Goal: Task Accomplishment & Management: Manage account settings

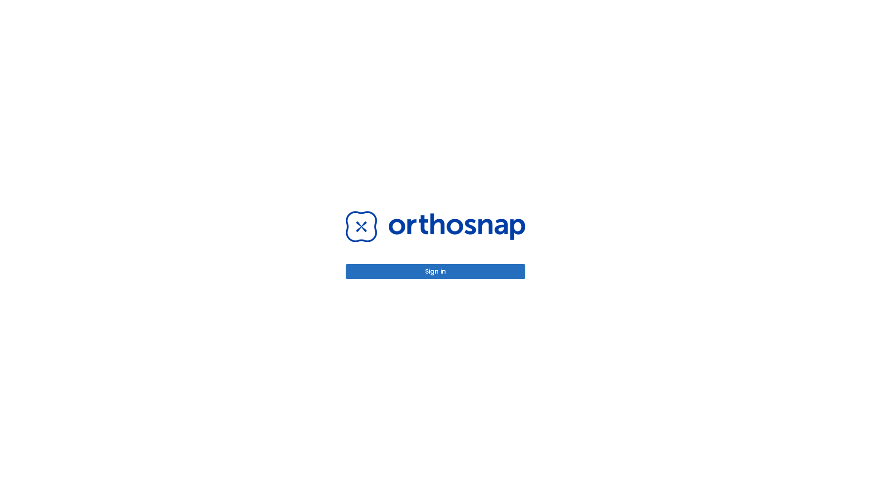
click at [435, 271] on button "Sign in" at bounding box center [436, 271] width 180 height 15
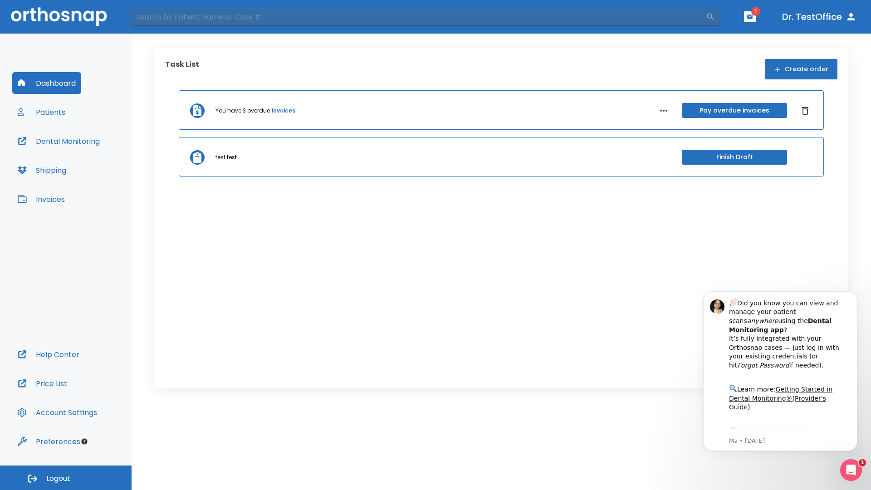
click at [66, 477] on span "Logout" at bounding box center [58, 478] width 24 height 10
